Goal: Communication & Community: Answer question/provide support

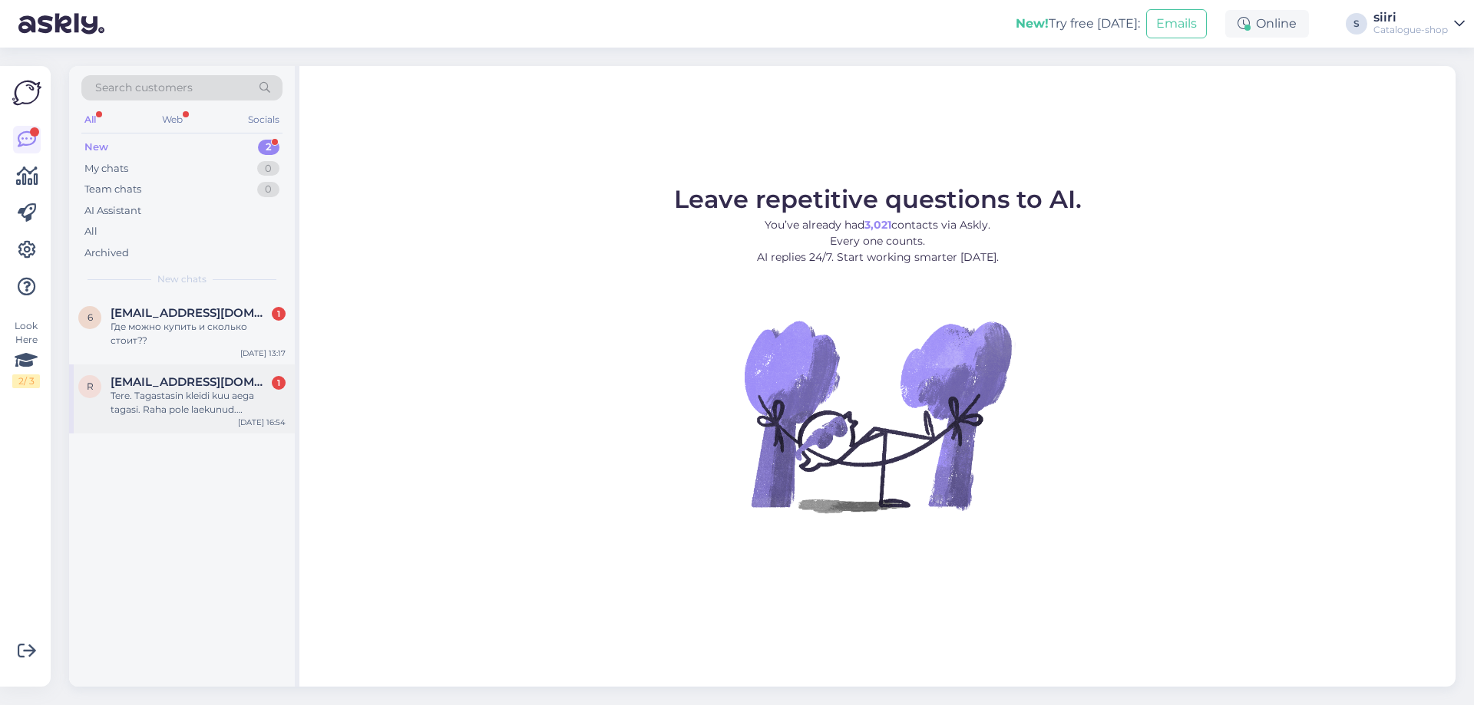
click at [168, 395] on div "Tere. Tagastasin kleidi kuu aega tagasi. Raha pole laekunud. [EMAIL_ADDRESS][DO…" at bounding box center [198, 403] width 175 height 28
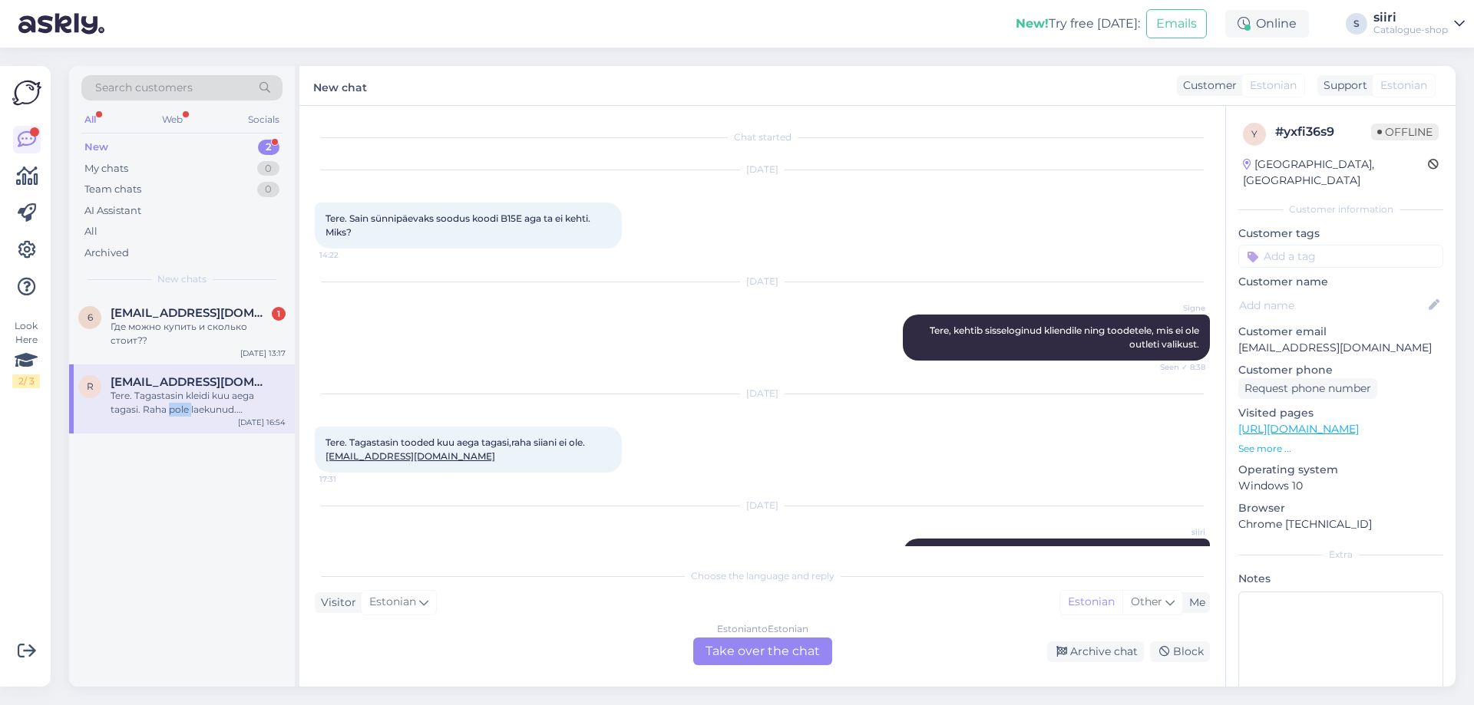
scroll to position [597, 0]
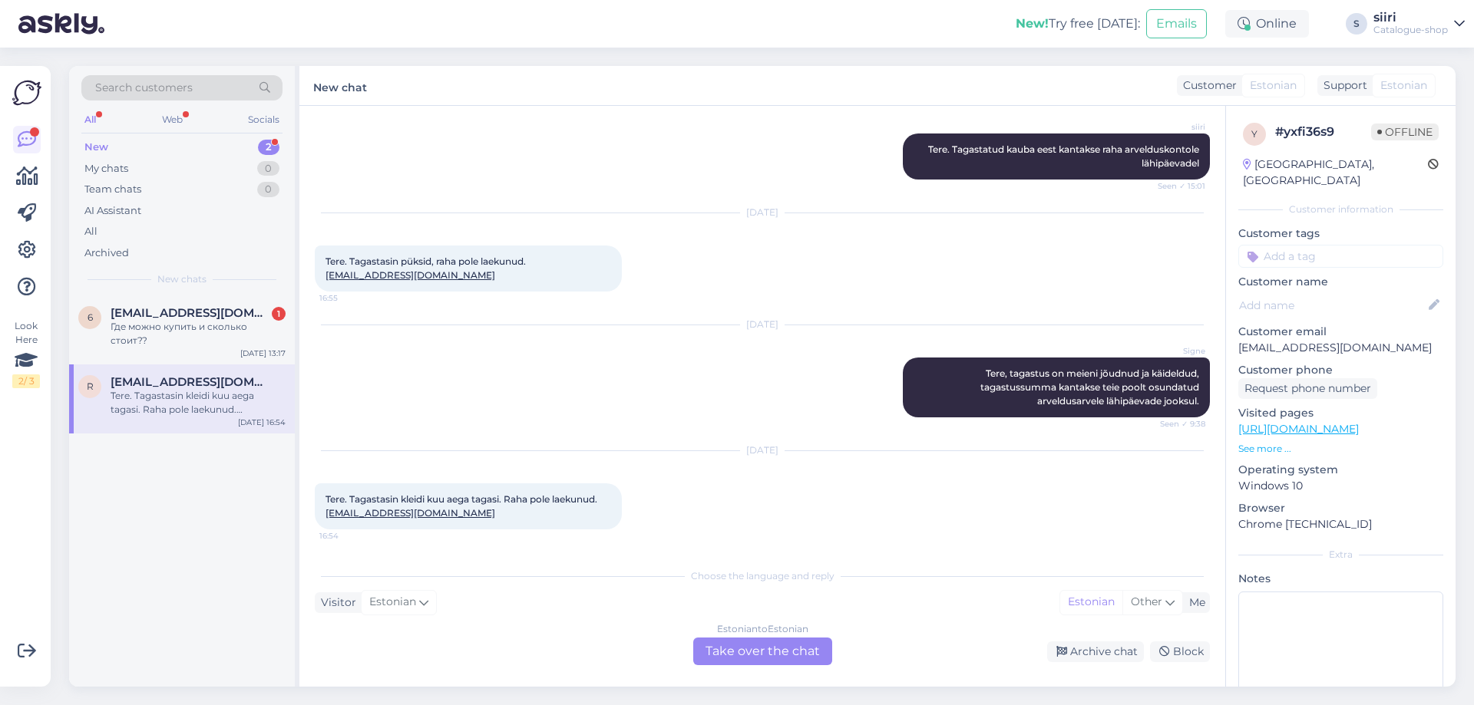
click at [732, 646] on div "Estonian to Estonian Take over the chat" at bounding box center [762, 652] width 139 height 28
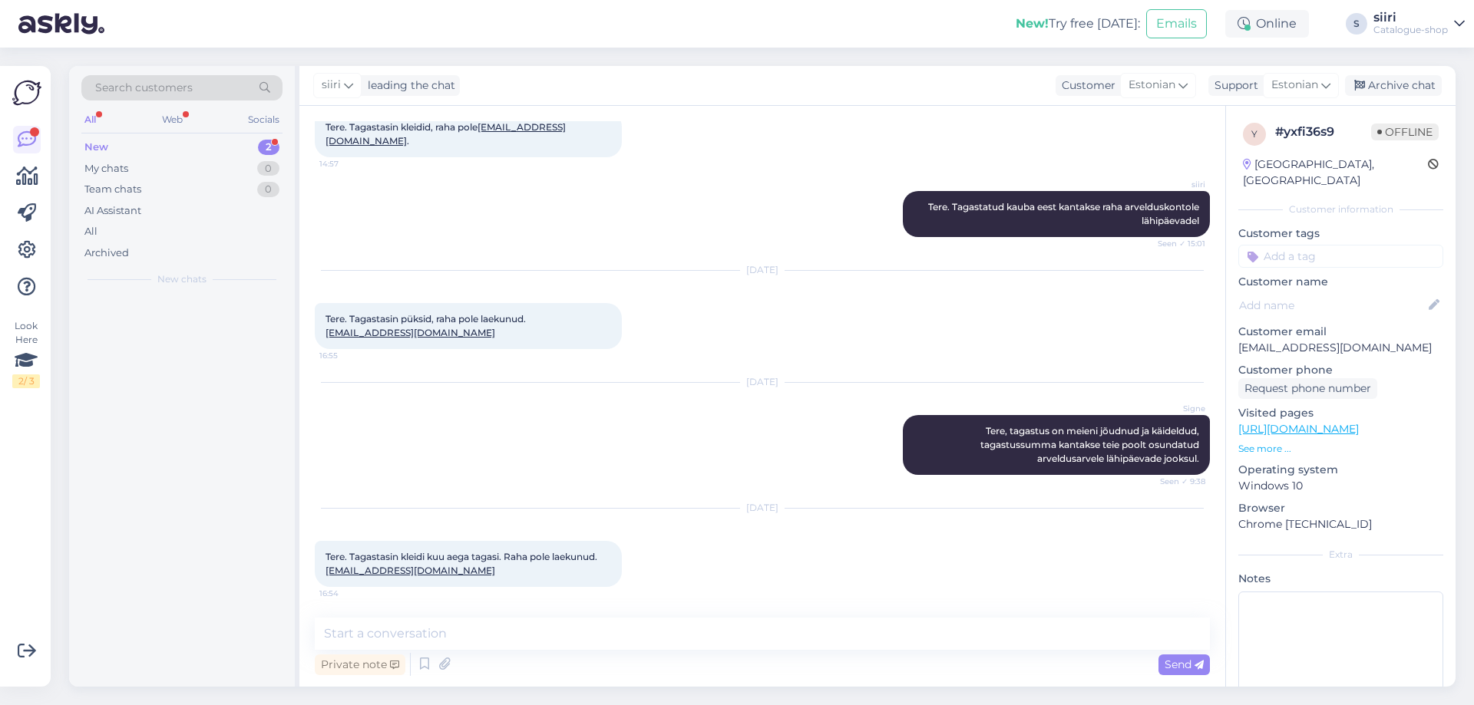
scroll to position [540, 0]
click at [358, 646] on textarea at bounding box center [762, 634] width 895 height 32
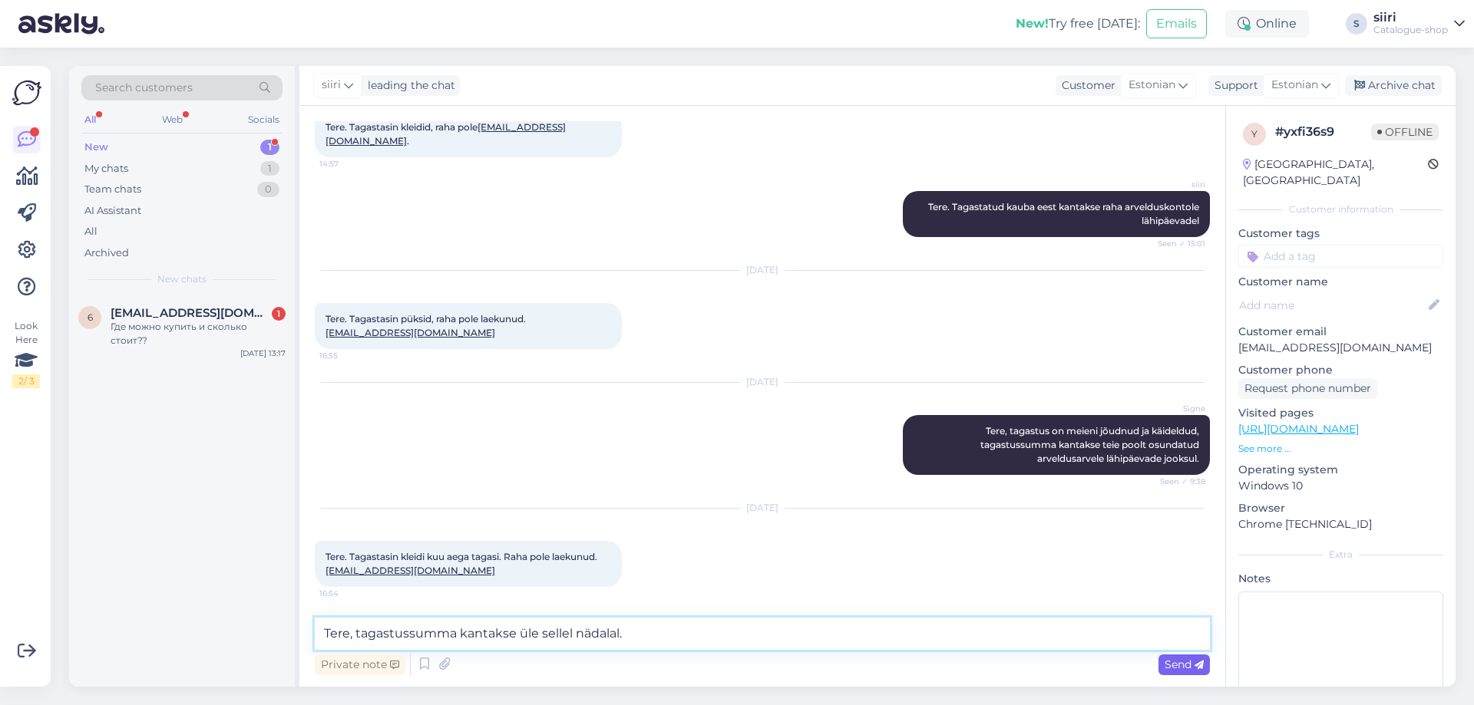
type textarea "Tere, tagastussumma kantakse üle sellel nädalal."
click at [1174, 665] on span "Send" at bounding box center [1184, 665] width 39 height 14
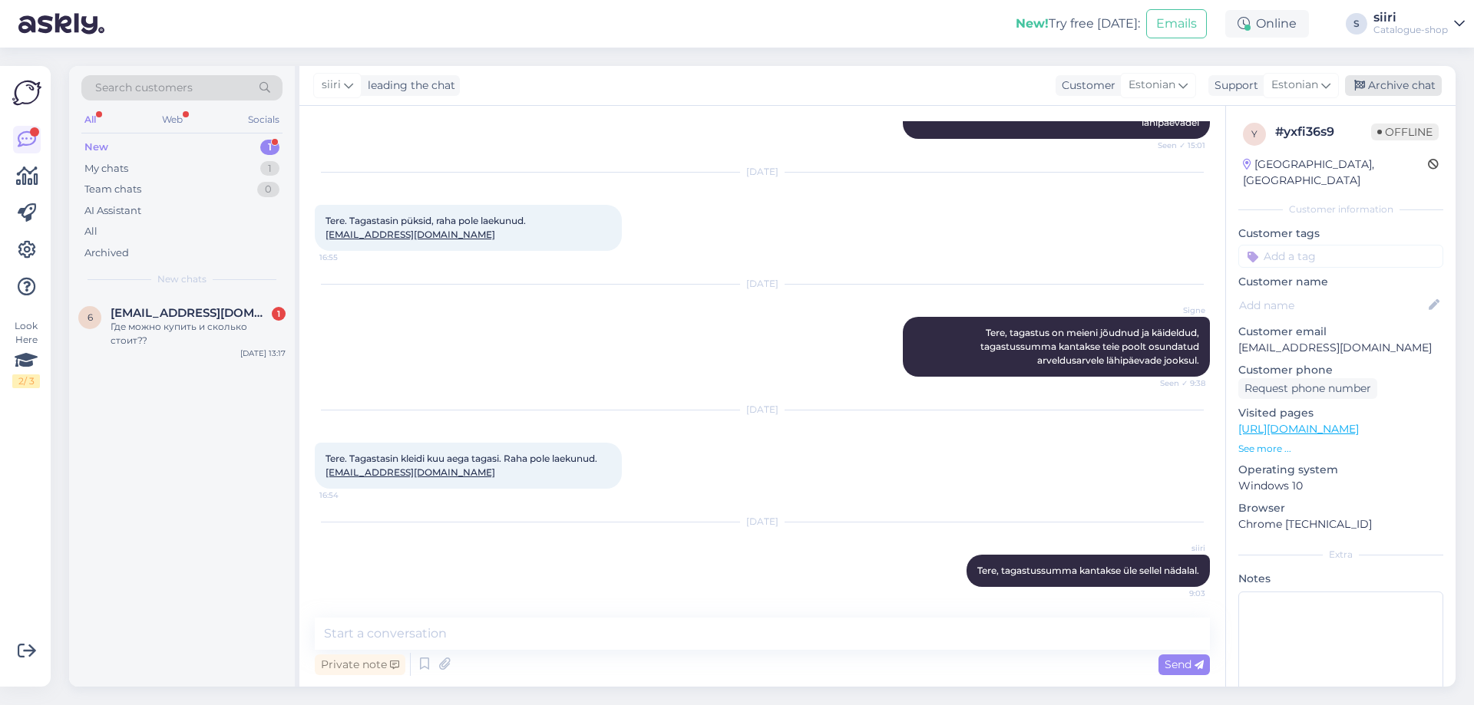
click at [1396, 80] on div "Archive chat" at bounding box center [1393, 85] width 97 height 21
click at [204, 322] on div "Где можно купить и сколько стоит??" at bounding box center [198, 334] width 175 height 28
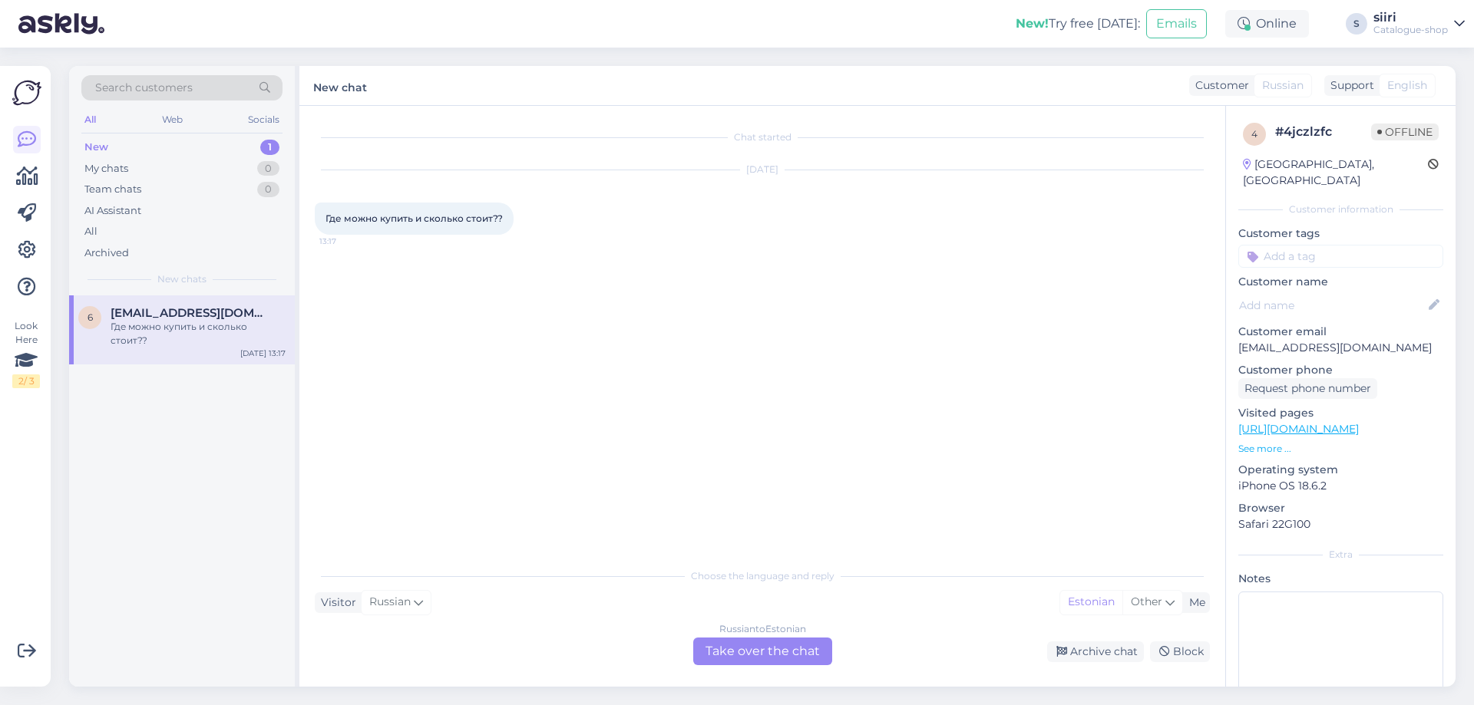
click at [752, 650] on div "Russian to Estonian Take over the chat" at bounding box center [762, 652] width 139 height 28
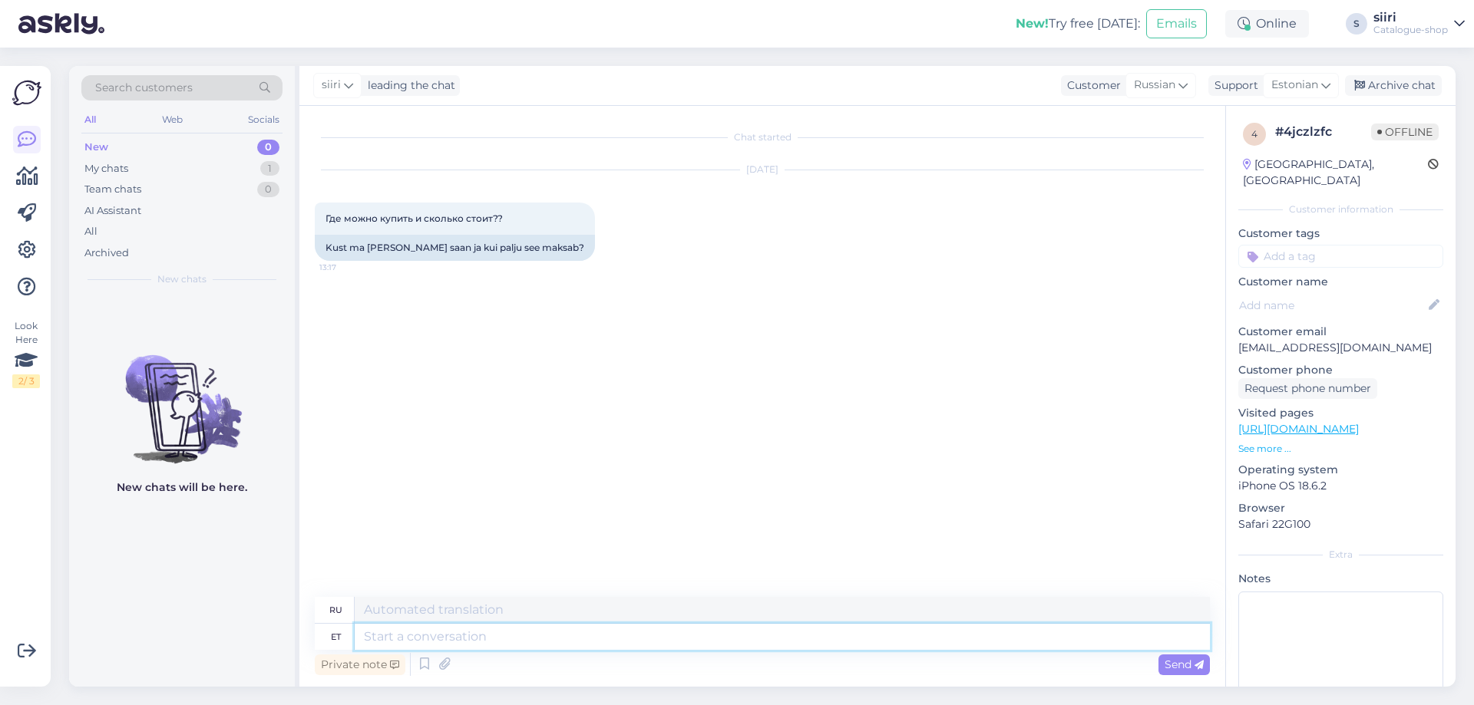
click at [374, 636] on textarea at bounding box center [782, 637] width 855 height 26
type textarea "Ter"
type textarea "Т"
type textarea "Tere"
type textarea "Привет"
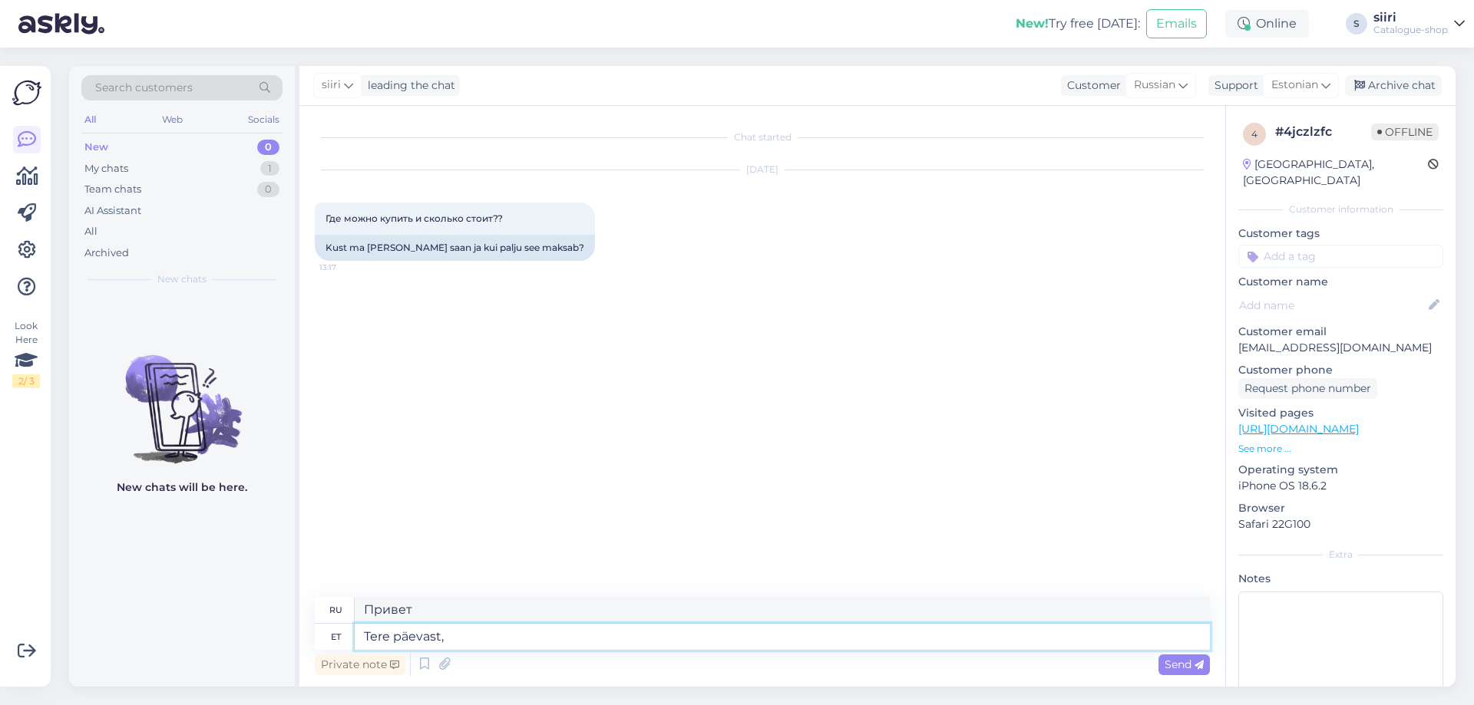
type textarea "Tere päevast,"
type textarea "Добрый день,"
type textarea "Tere päevast, ostu"
type textarea "Добрый день, покупка"
type textarea "Tere päevast, ostud s"
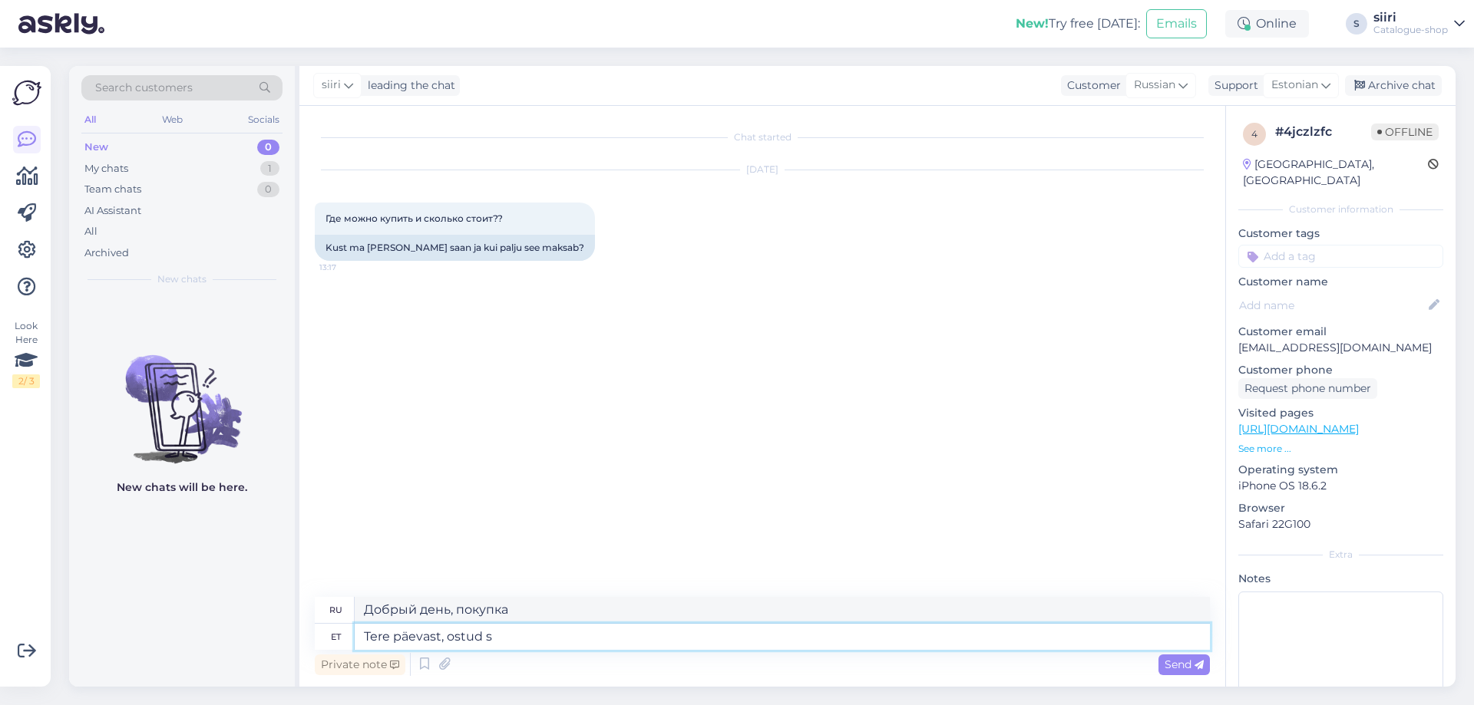
type textarea "Добрый день, шопинг."
type textarea "Tere päevast, ostud saab"
type textarea "Добрый день, покупки возможны."
type textarea "Tere päevast, ostud saab vormistada"
type textarea "Добрый день, покупки можно совершать."
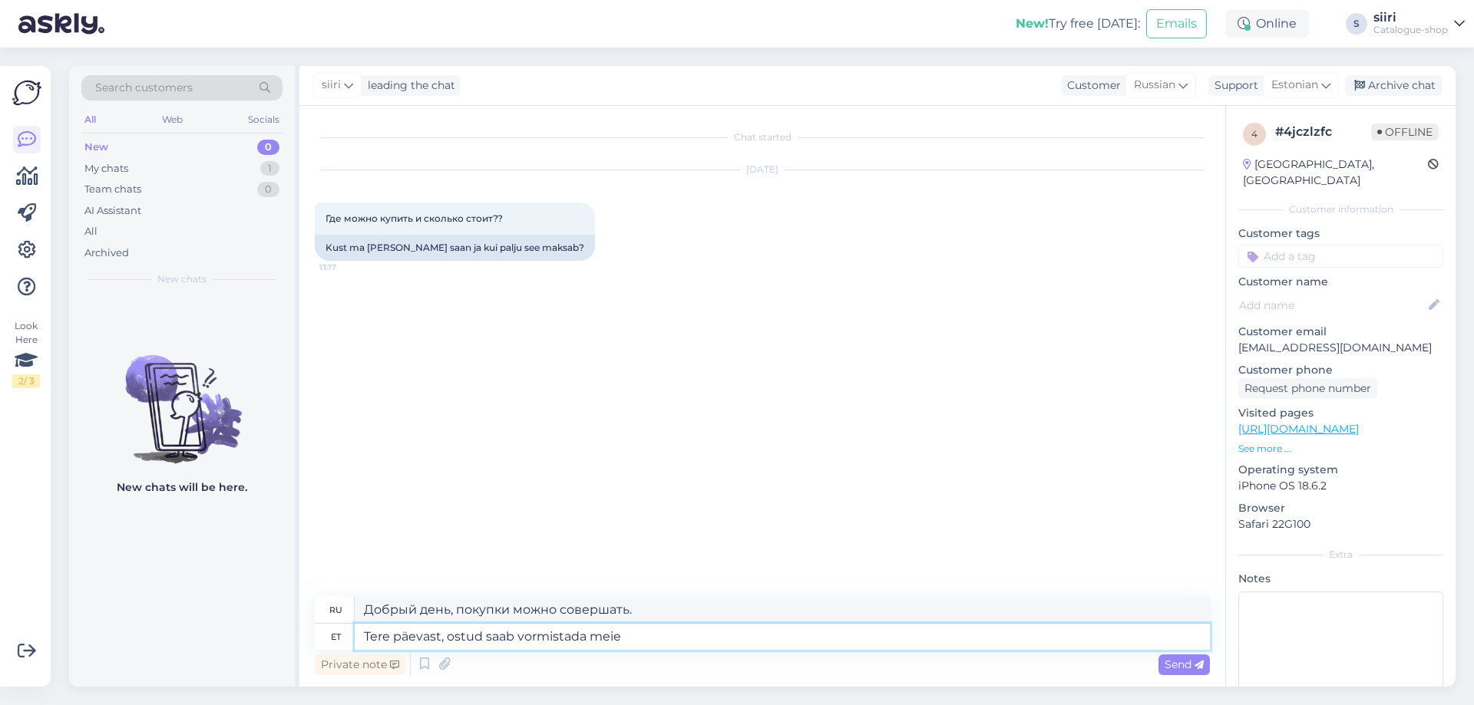
type textarea "Tere päevast, ostud saab vormistada meie"
type textarea "Добрый день, вы можете совершать покупки у нас."
type textarea "Tere päevast, ostud saab vormistada meie e-poes"
type textarea "Добрый день, покупки можно совершить в нашем интернет-магазине."
type textarea "Tere päevast, ostud saab vormistada meie e-poes www.bonprix"
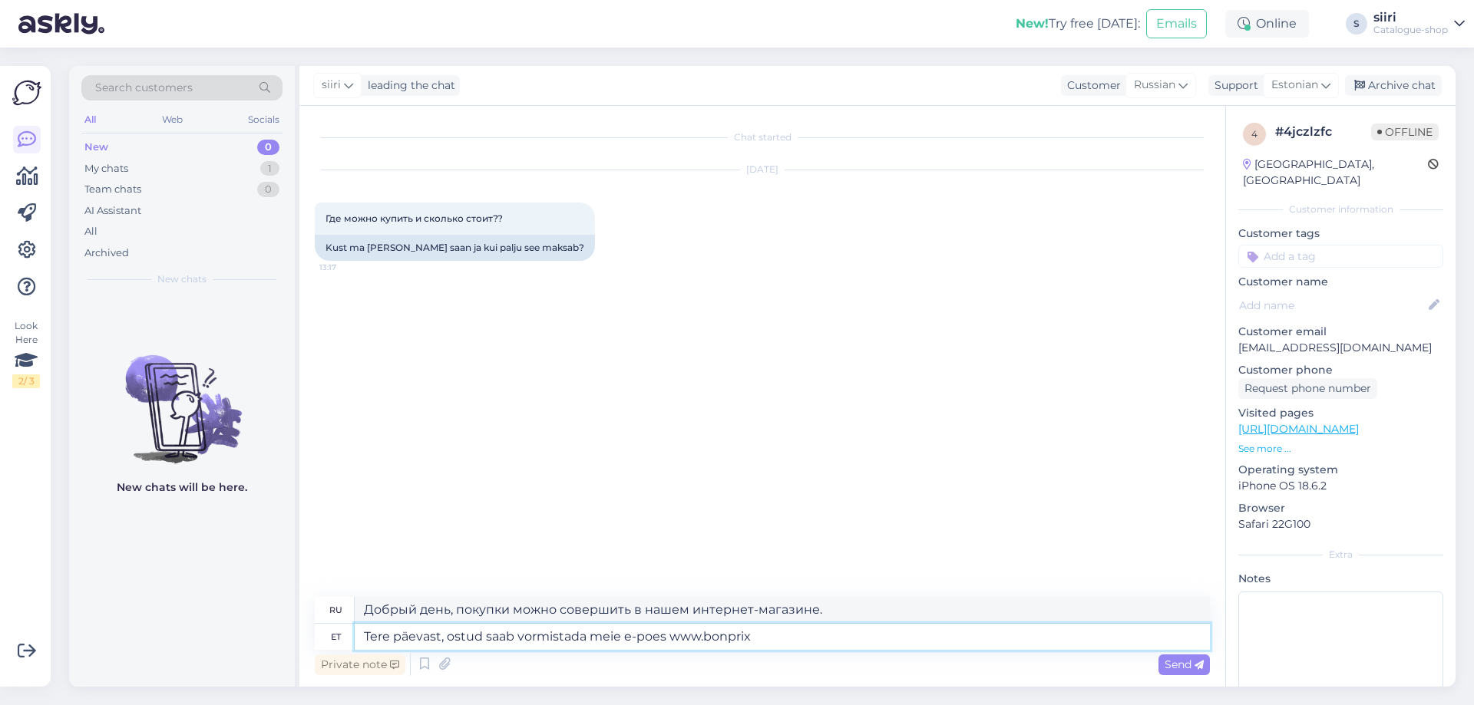
type textarea "Добрый день, покупки можно совершить в нашем интернет-магазине www.bonpri"
type textarea "Tere päevast, ostud saab vormistada meie e-poes www.bonprix."
type textarea "Добрый день, покупки можно совершить в нашем интернет-магазине www.bonprix"
type textarea "Tere päevast, ostud saab vormistada meie e-poes [DOMAIN_NAME]"
type textarea "Добрый день, покупки можно совершить в нашем интернет-магазине [DOMAIN_NAME]"
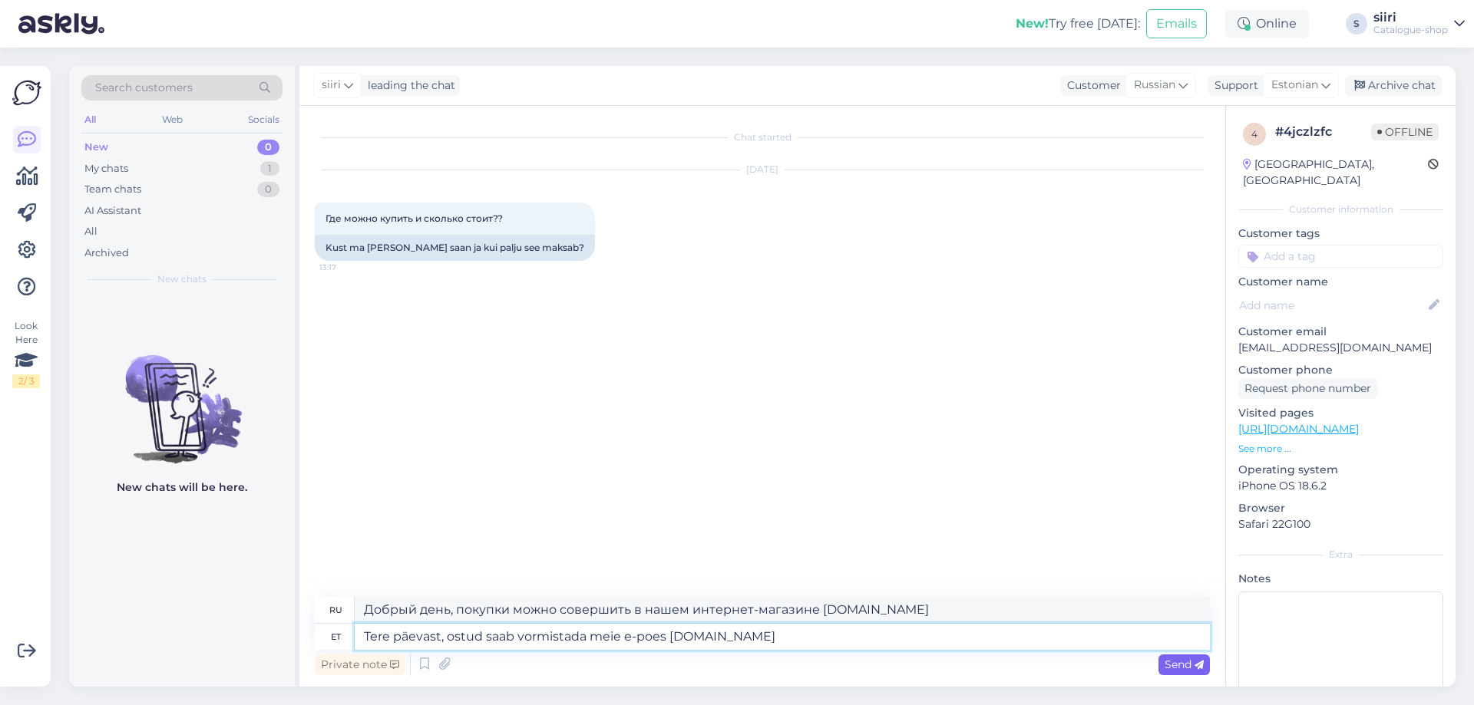
type textarea "Tere päevast, ostud saab vormistada meie e-poes [DOMAIN_NAME]"
click at [1175, 663] on span "Send" at bounding box center [1184, 665] width 39 height 14
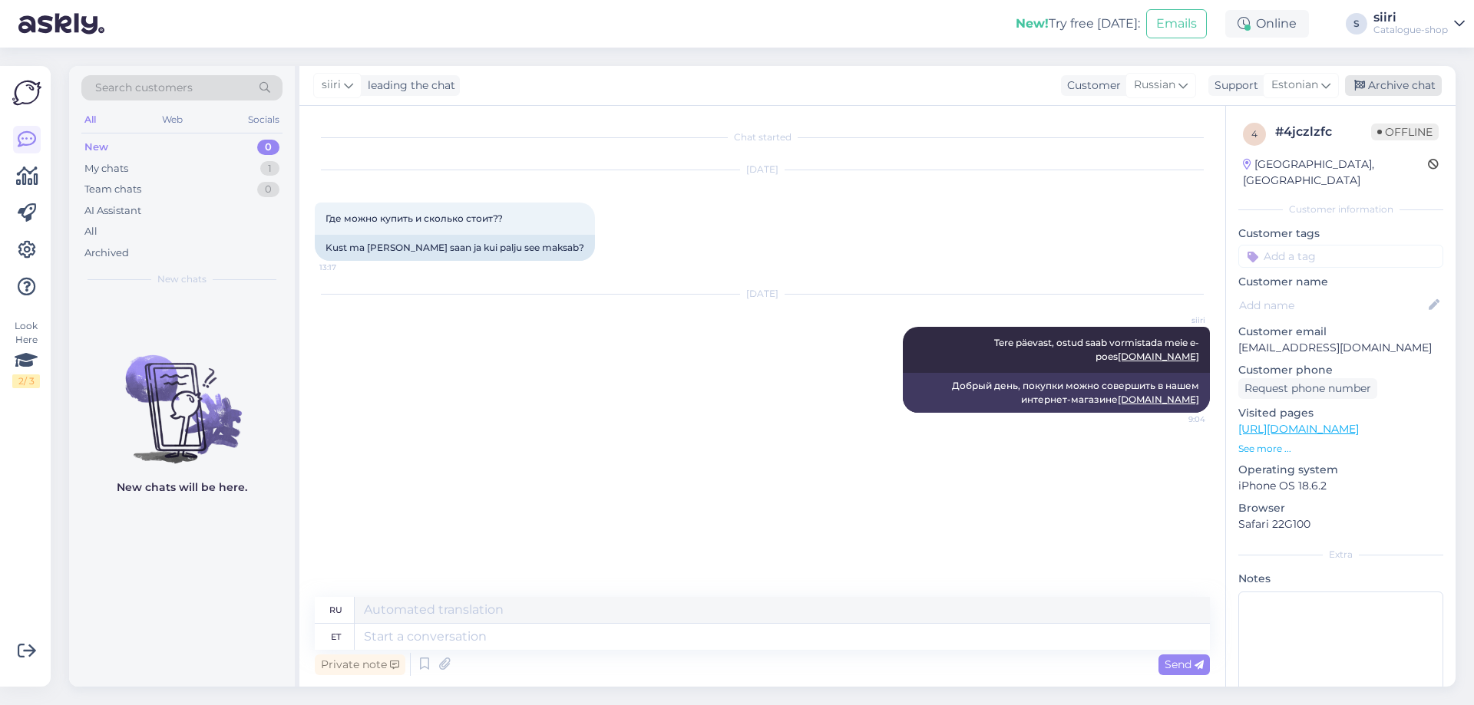
click at [1400, 84] on div "Archive chat" at bounding box center [1393, 85] width 97 height 21
